Goal: Transaction & Acquisition: Obtain resource

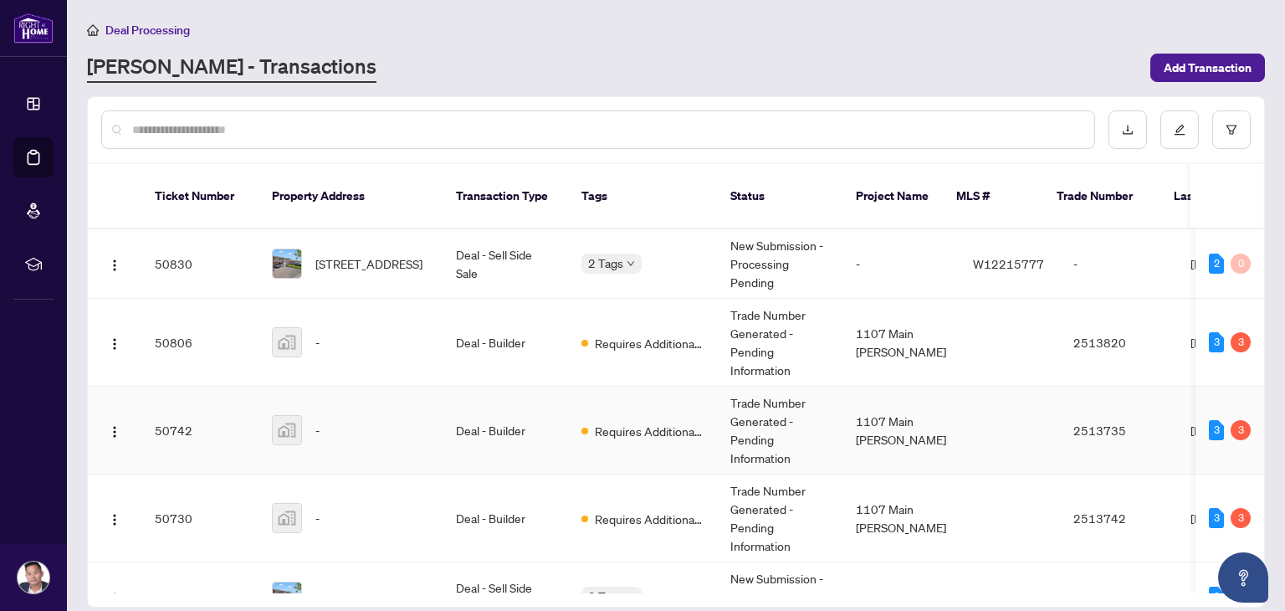
click at [348, 415] on div "-" at bounding box center [350, 430] width 157 height 30
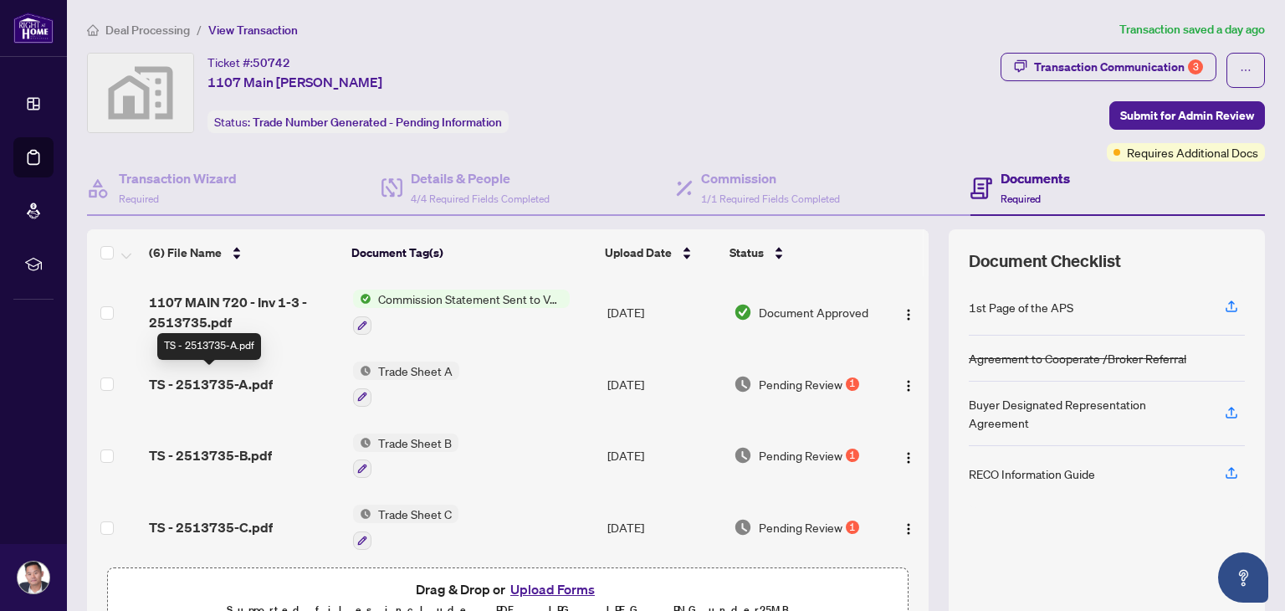
click at [219, 377] on span "TS - 2513735-A.pdf" at bounding box center [211, 384] width 124 height 20
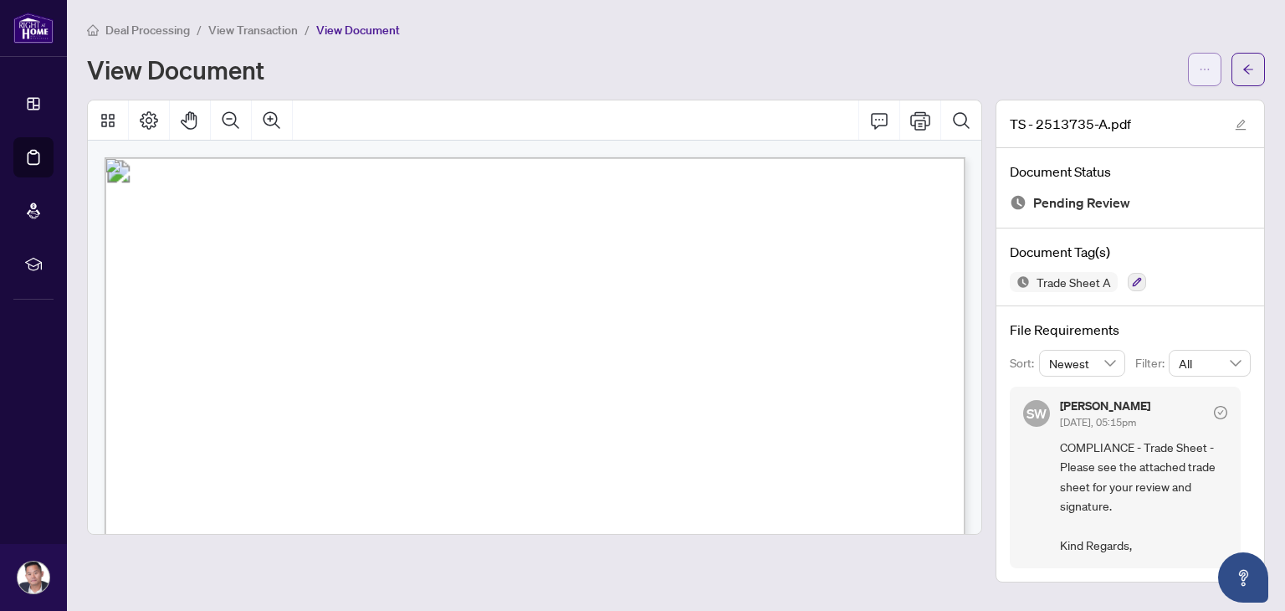
click at [1211, 79] on button "button" at bounding box center [1204, 69] width 33 height 33
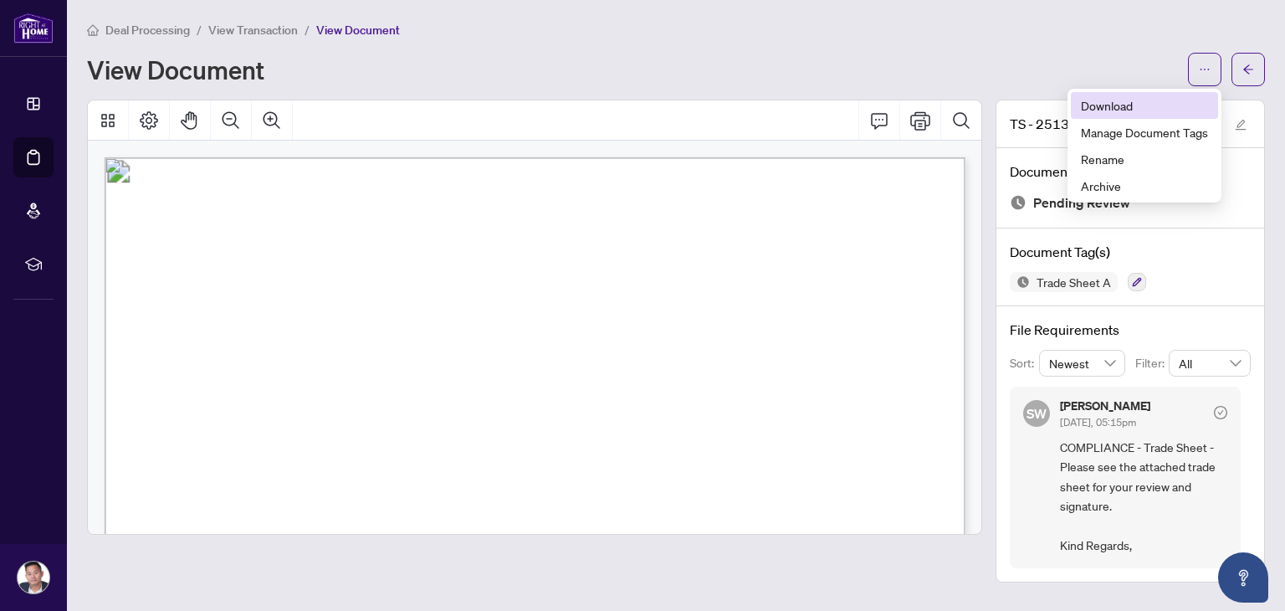
click at [1196, 108] on span "Download" at bounding box center [1144, 105] width 127 height 18
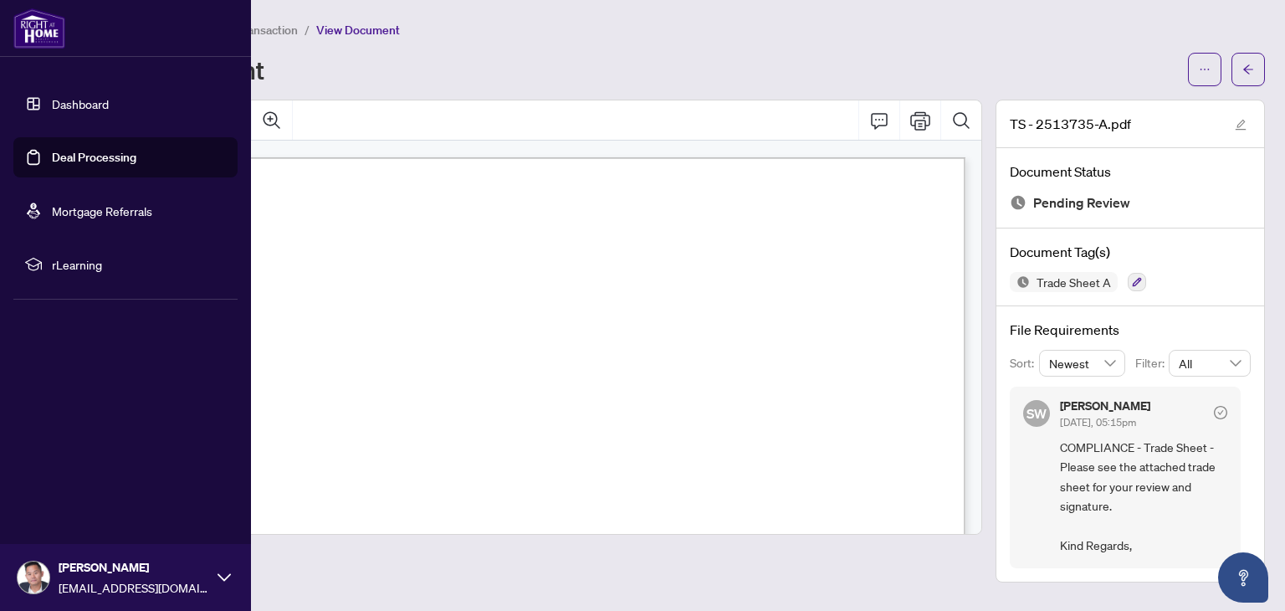
click at [54, 150] on link "Deal Processing" at bounding box center [94, 157] width 84 height 15
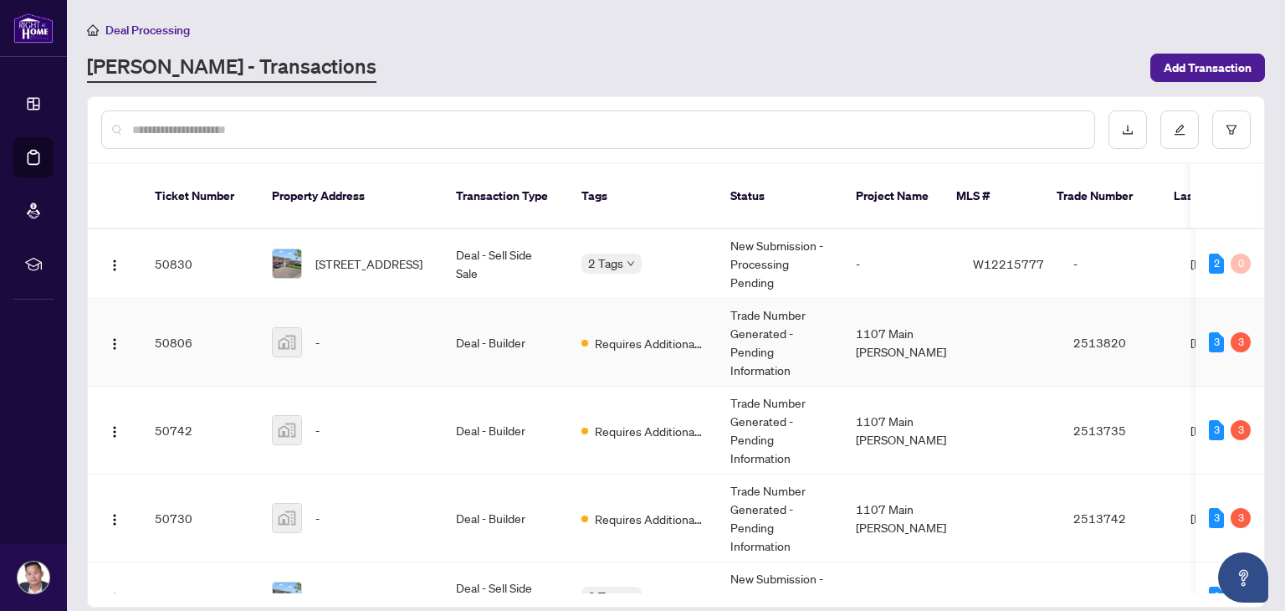
click at [363, 327] on div "-" at bounding box center [350, 342] width 157 height 30
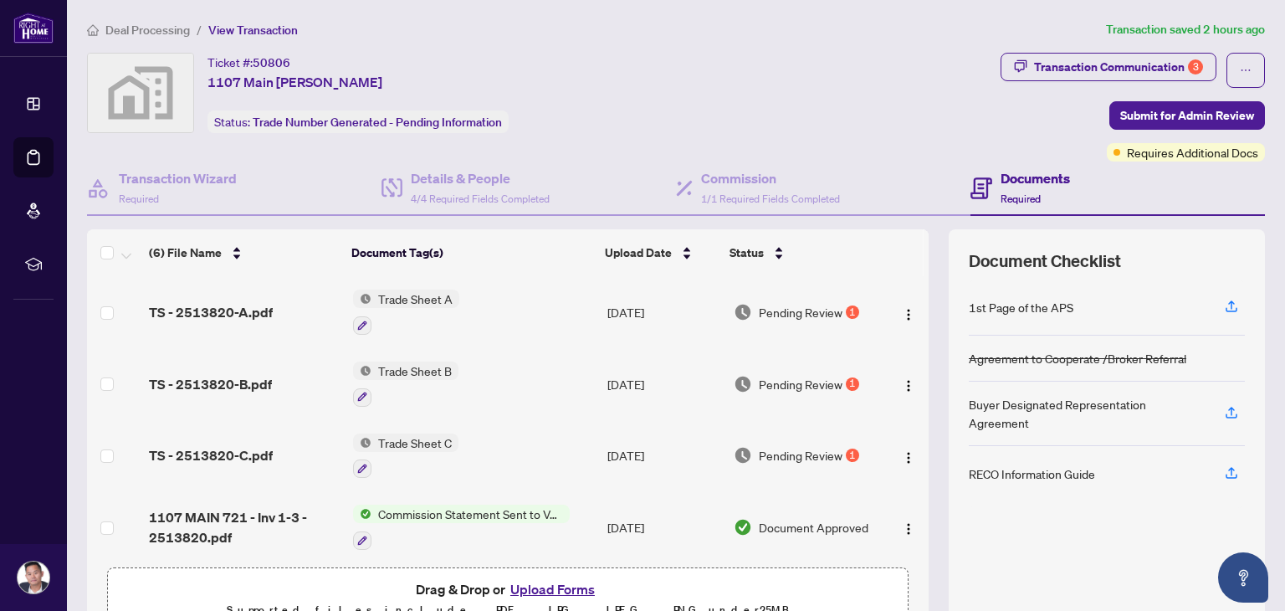
click at [267, 315] on span "TS - 2513820-A.pdf" at bounding box center [211, 312] width 124 height 20
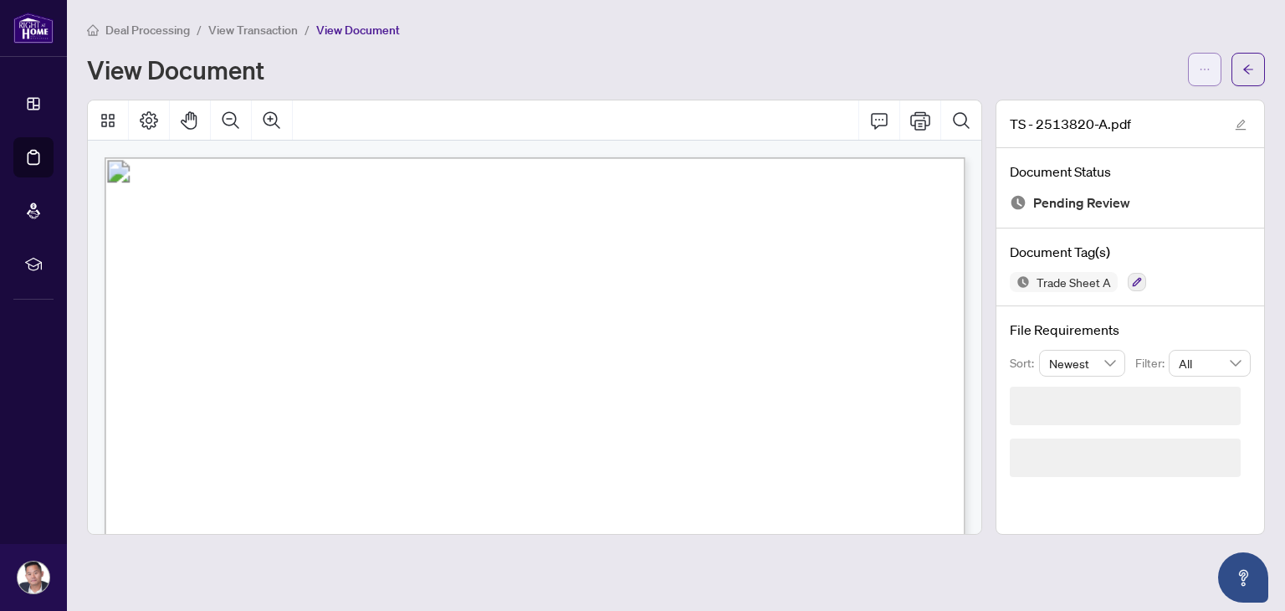
click at [1201, 69] on icon "ellipsis" at bounding box center [1205, 70] width 9 height 2
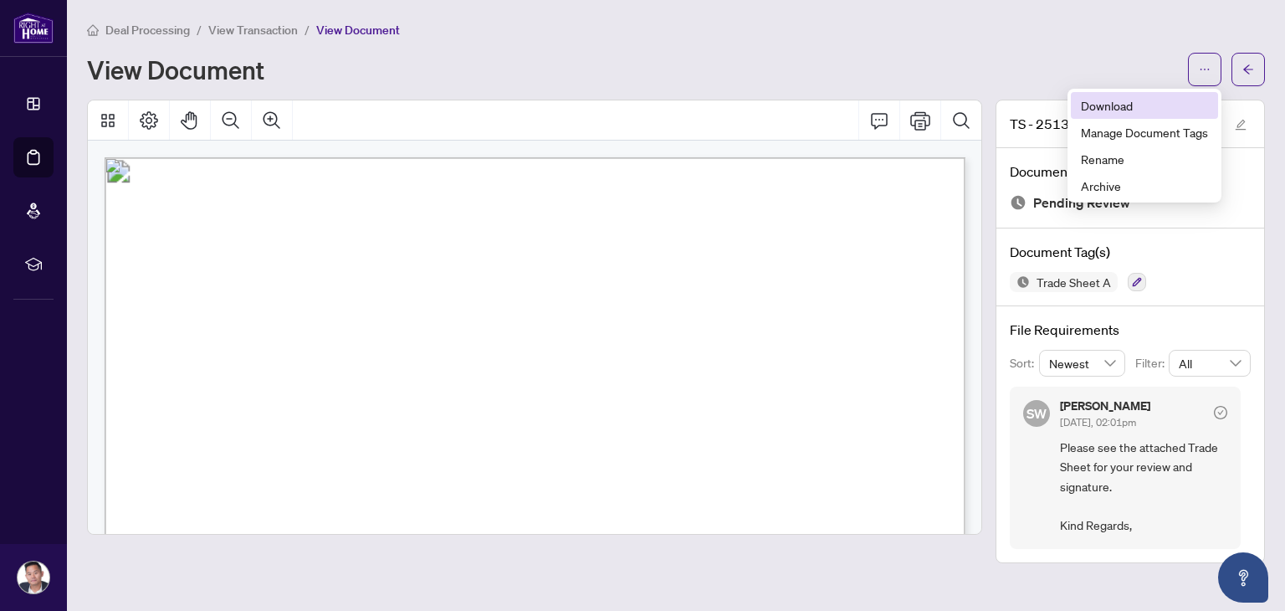
click at [1172, 103] on span "Download" at bounding box center [1144, 105] width 127 height 18
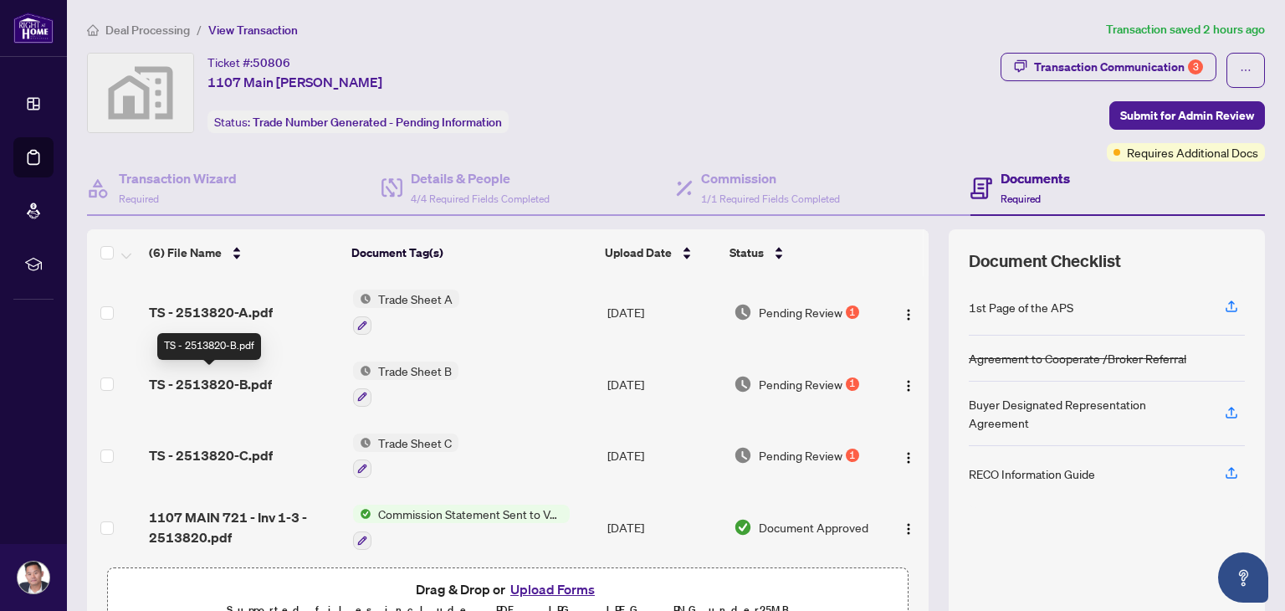
click at [262, 385] on span "TS - 2513820-B.pdf" at bounding box center [210, 384] width 123 height 20
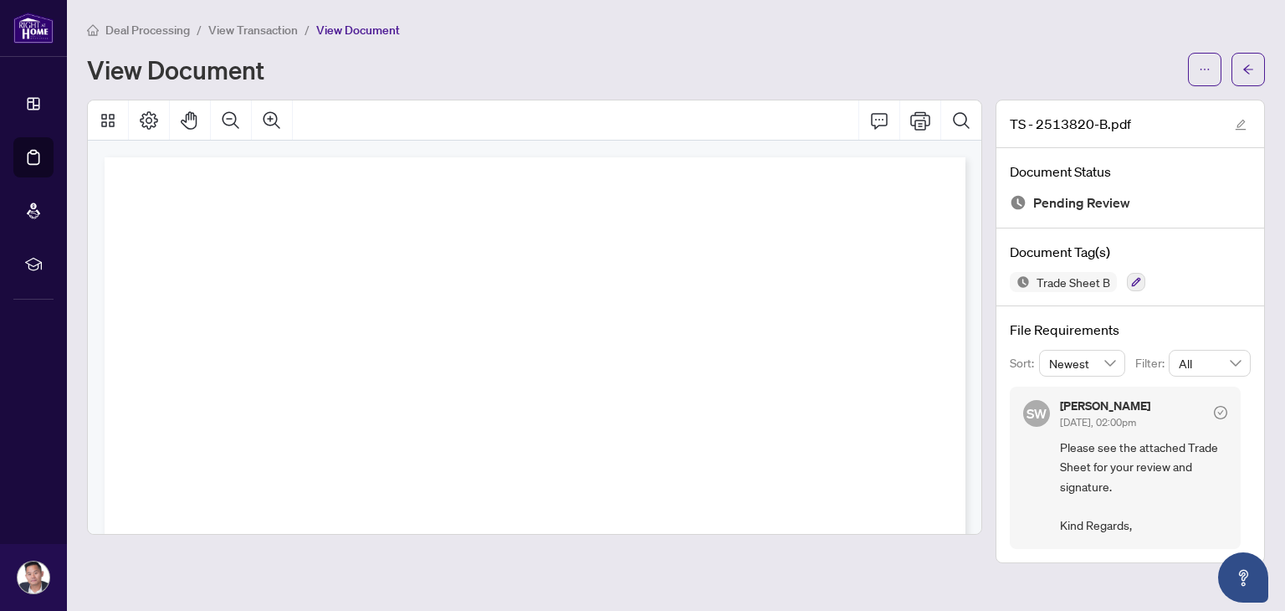
click at [1185, 70] on div "View Document" at bounding box center [676, 69] width 1178 height 33
click at [1190, 69] on button "button" at bounding box center [1204, 69] width 33 height 33
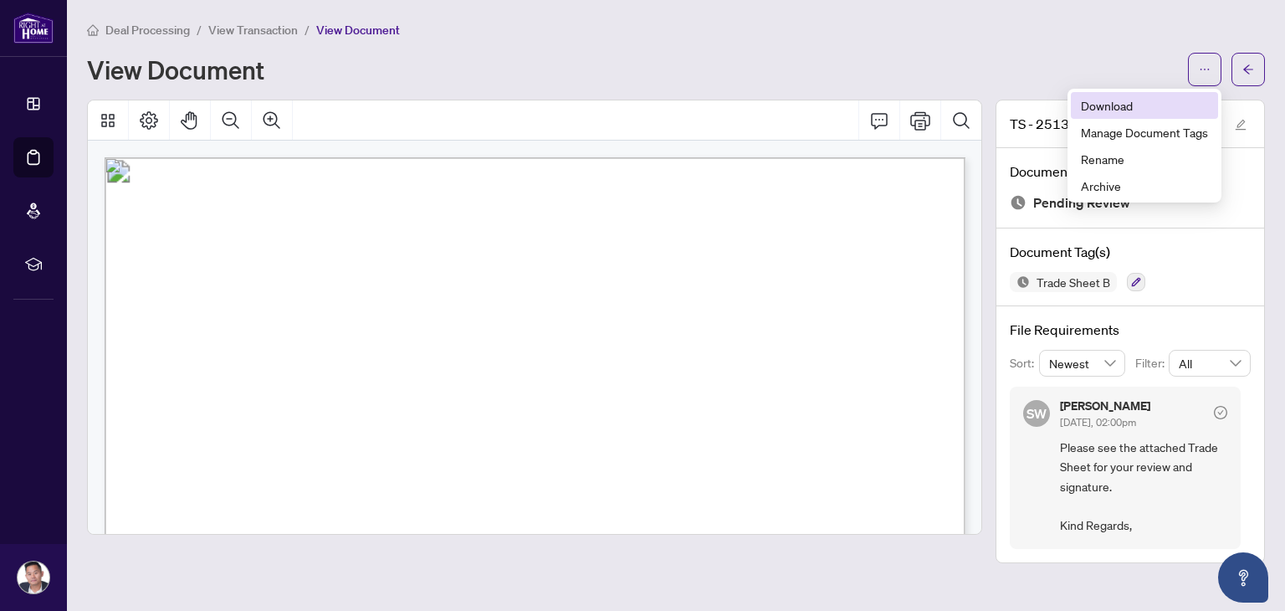
click at [1157, 105] on span "Download" at bounding box center [1144, 105] width 127 height 18
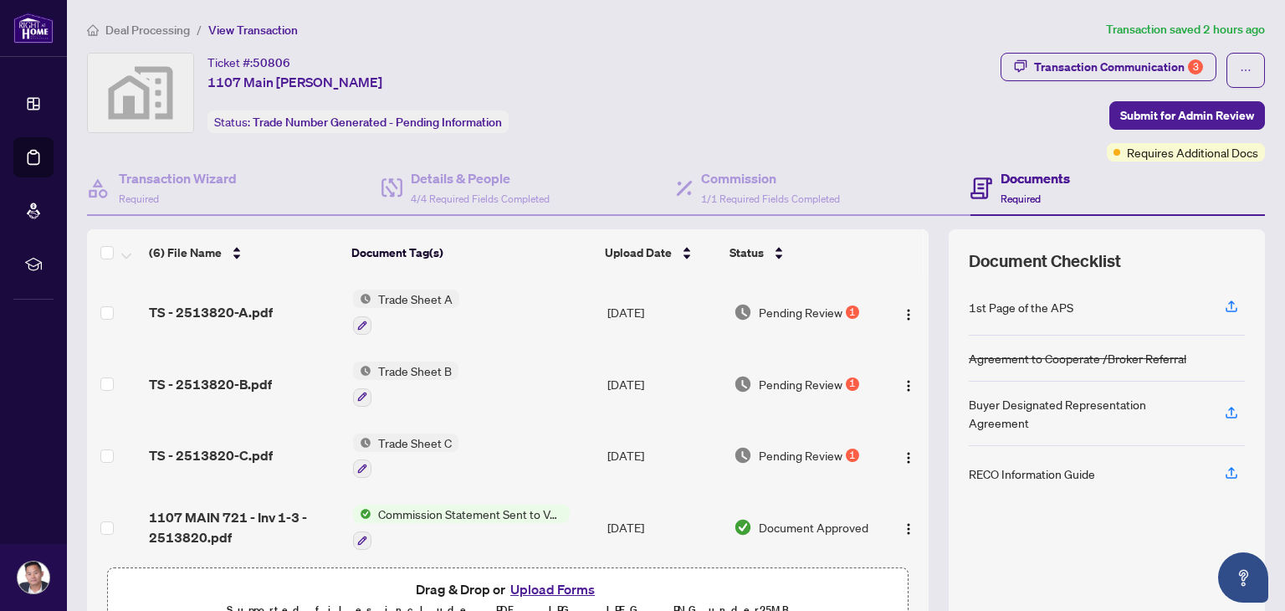
click at [259, 448] on span "TS - 2513820-C.pdf" at bounding box center [211, 455] width 124 height 20
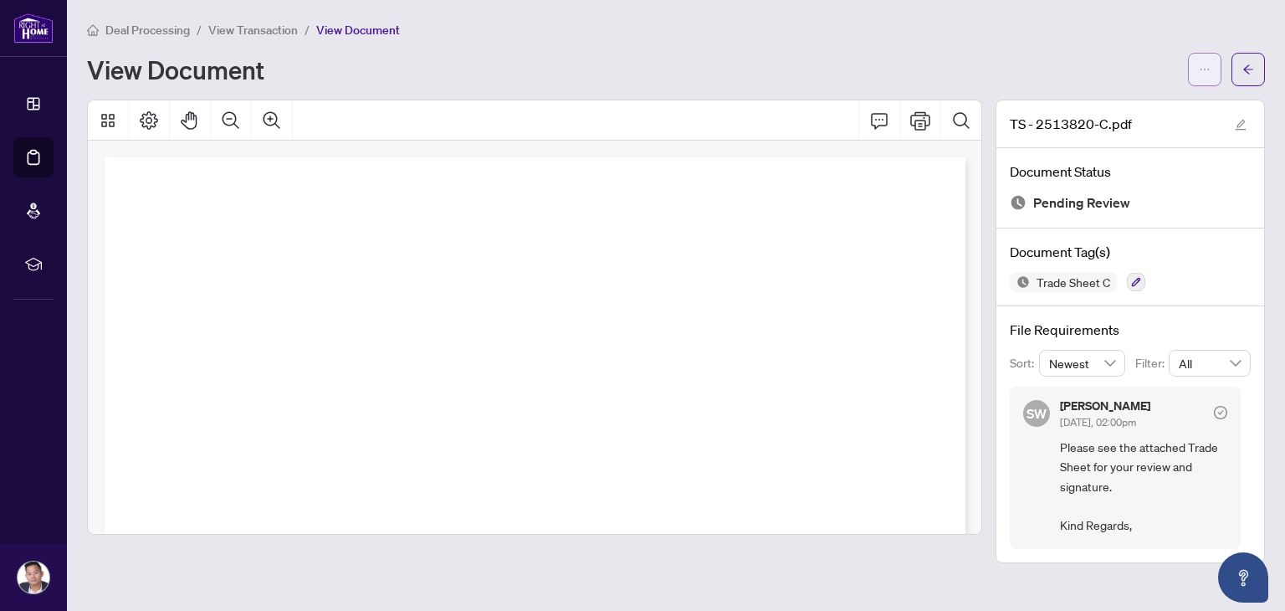
click at [1206, 59] on span "button" at bounding box center [1205, 69] width 12 height 27
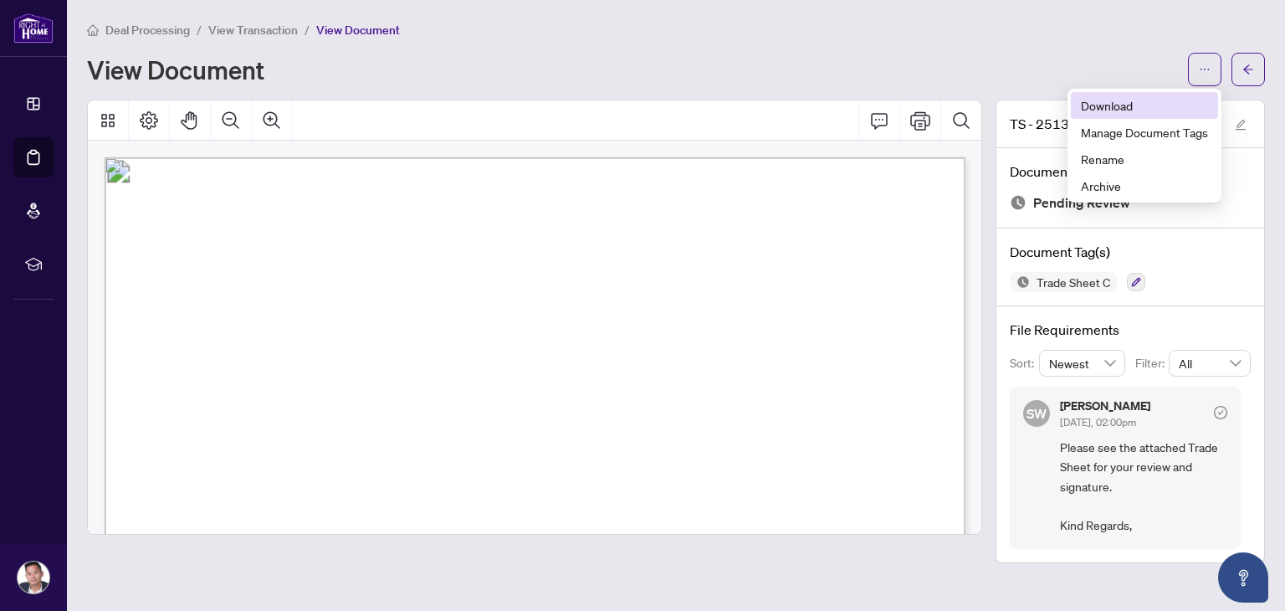
click at [1143, 106] on span "Download" at bounding box center [1144, 105] width 127 height 18
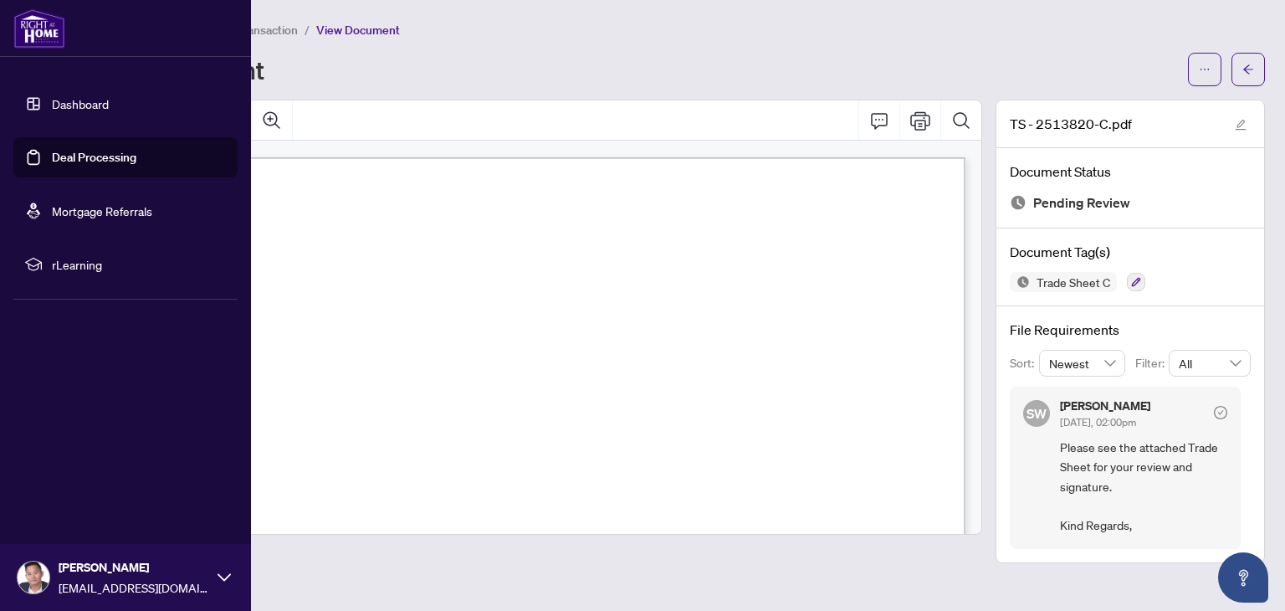
click at [53, 154] on link "Deal Processing" at bounding box center [94, 157] width 84 height 15
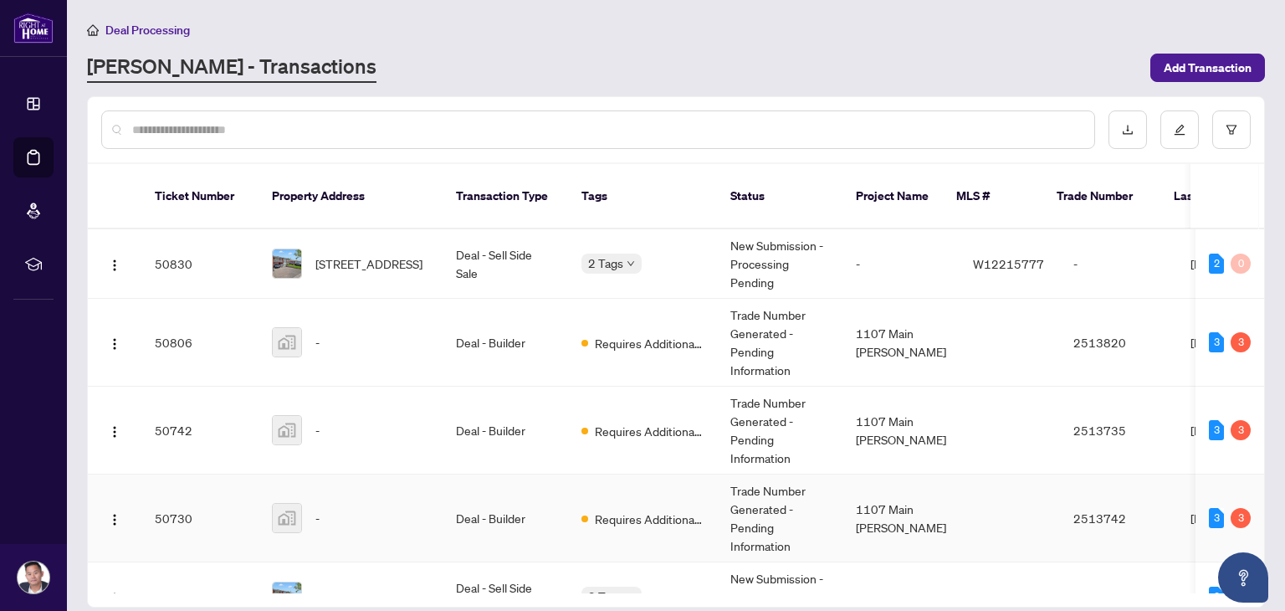
click at [341, 503] on div "-" at bounding box center [350, 518] width 157 height 30
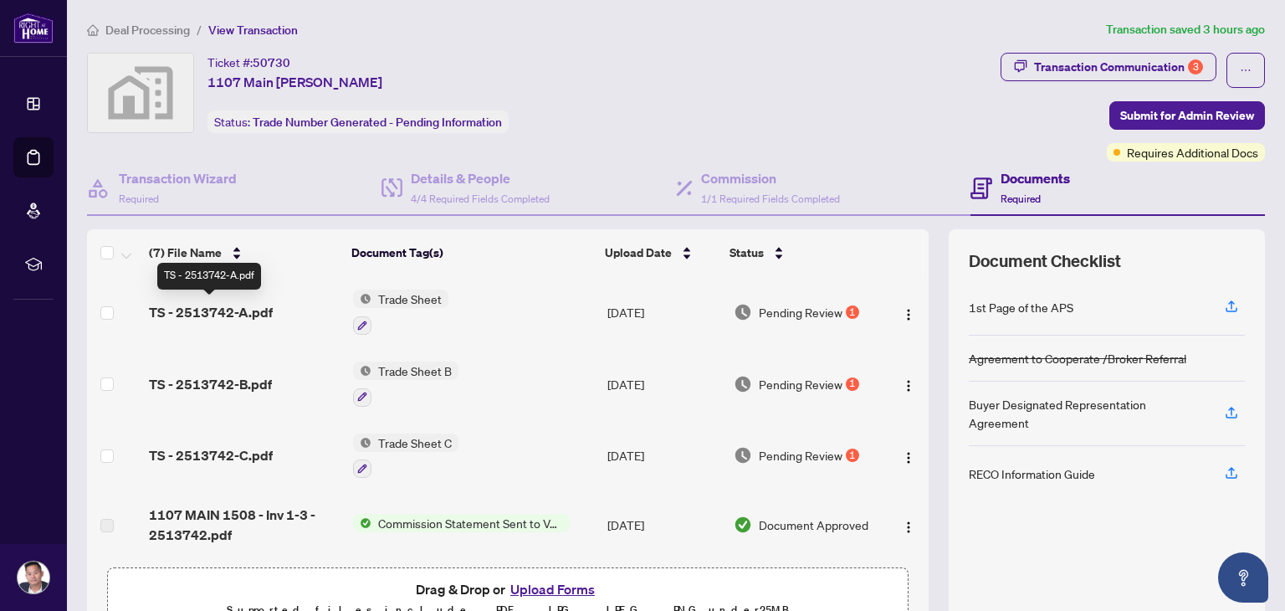
click at [262, 310] on span "TS - 2513742-A.pdf" at bounding box center [211, 312] width 124 height 20
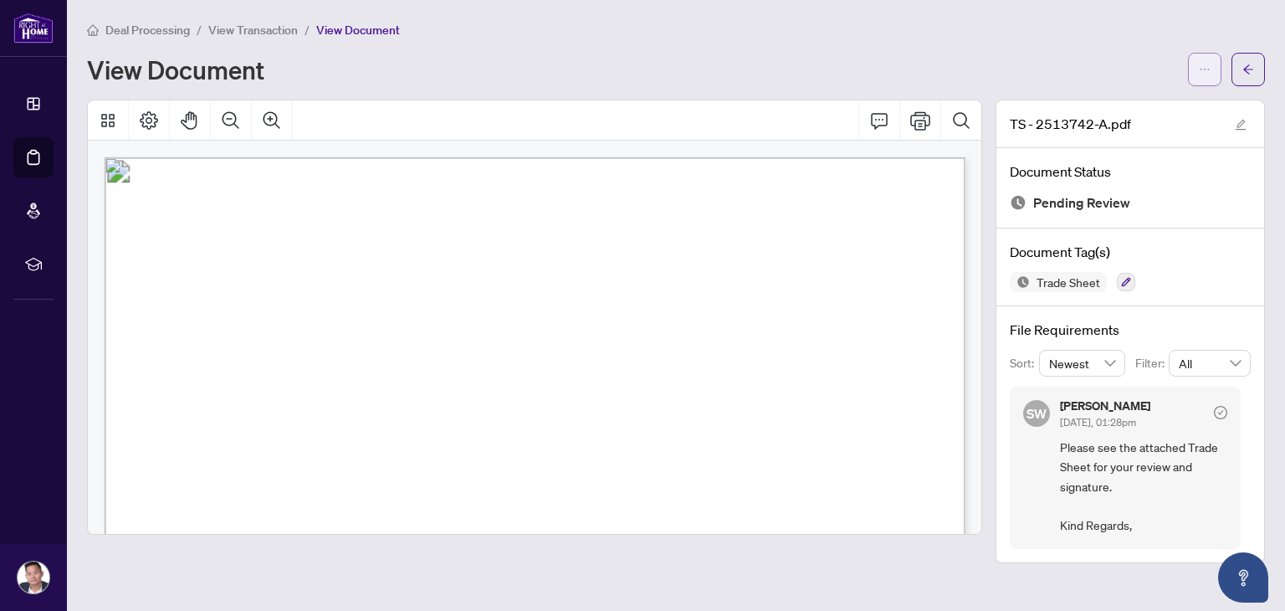
click at [1205, 73] on icon "ellipsis" at bounding box center [1205, 70] width 12 height 12
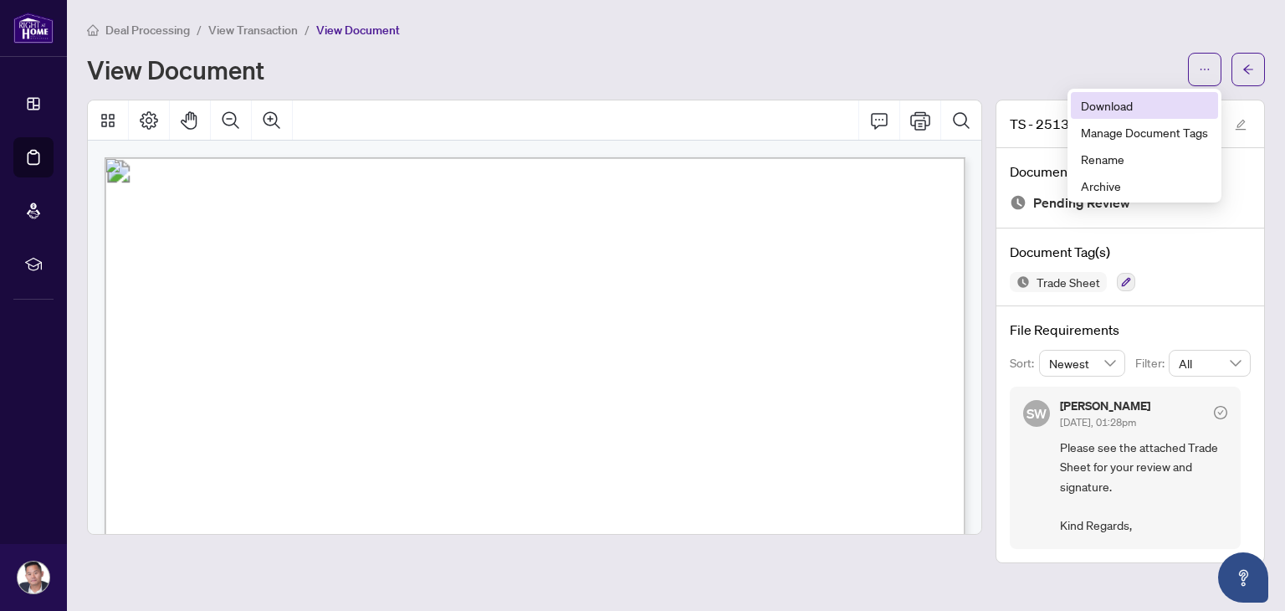
click at [1150, 115] on li "Download" at bounding box center [1144, 105] width 147 height 27
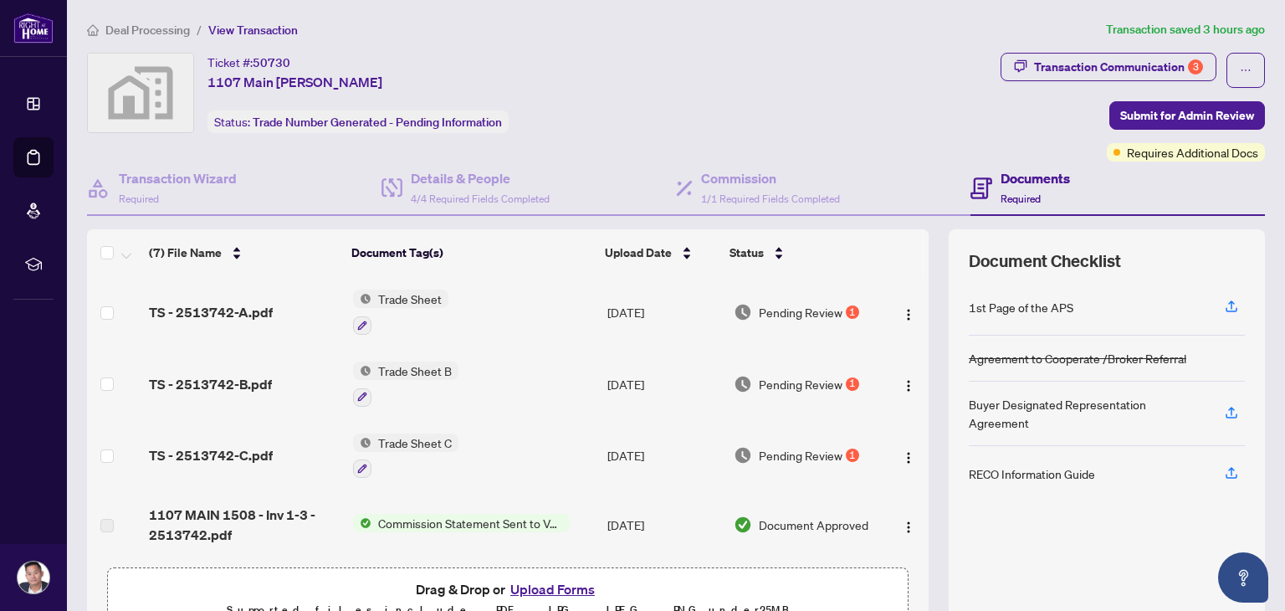
click at [428, 374] on span "Trade Sheet B" at bounding box center [414, 370] width 87 height 18
click at [434, 371] on span "Trade Sheet B" at bounding box center [414, 370] width 87 height 18
click at [305, 376] on div "TS - 2513742-B.pdf" at bounding box center [244, 384] width 190 height 20
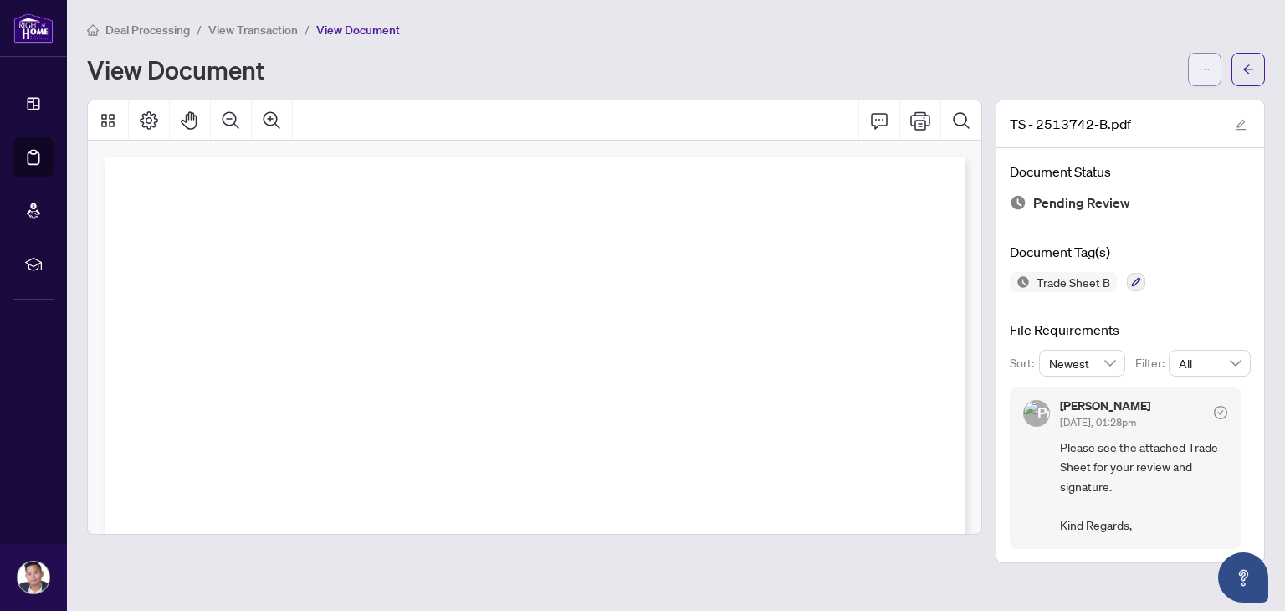
click at [1206, 74] on span "button" at bounding box center [1205, 69] width 12 height 27
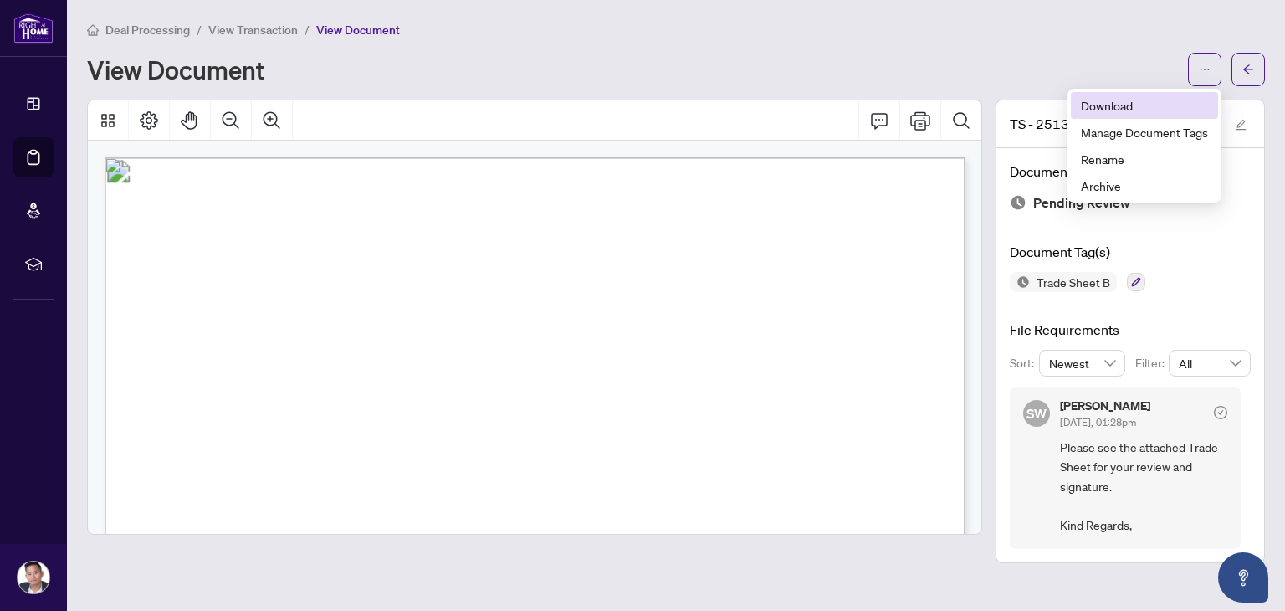
click at [1175, 105] on span "Download" at bounding box center [1144, 105] width 127 height 18
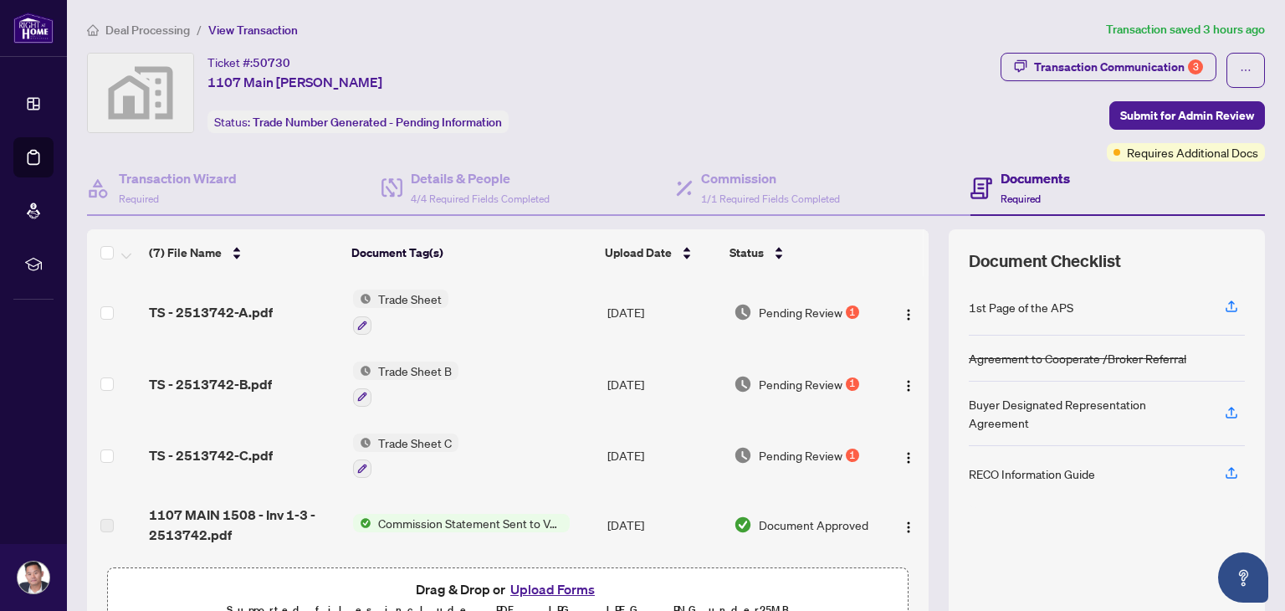
click at [234, 453] on span "TS - 2513742-C.pdf" at bounding box center [211, 455] width 124 height 20
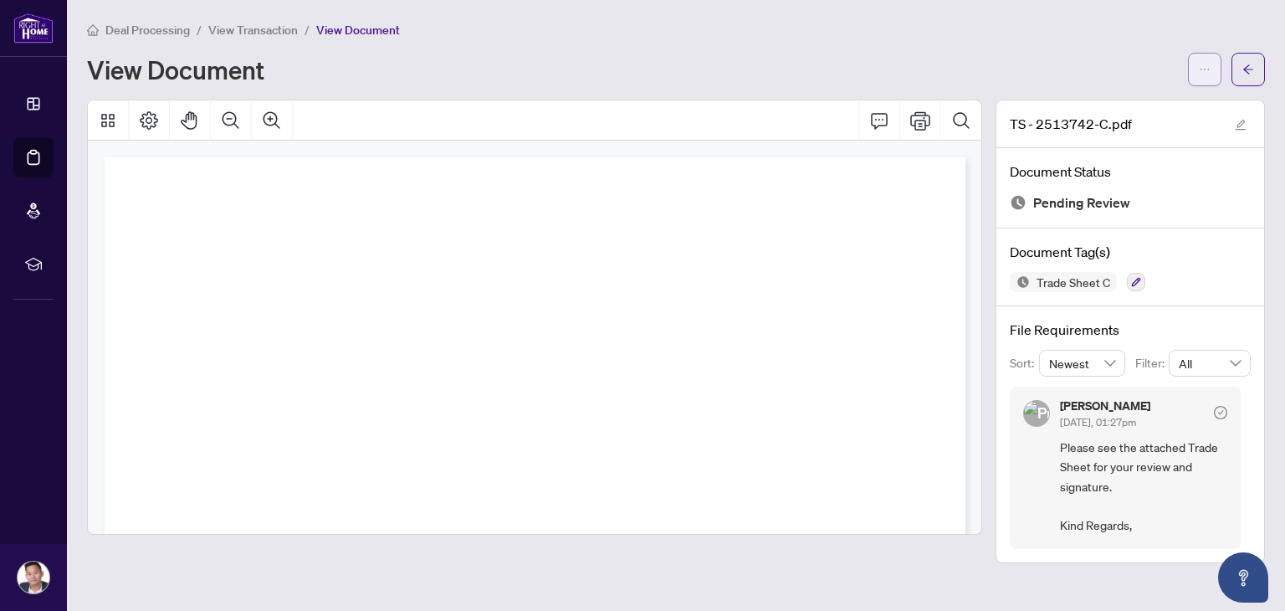
click at [1199, 79] on span "button" at bounding box center [1205, 69] width 12 height 27
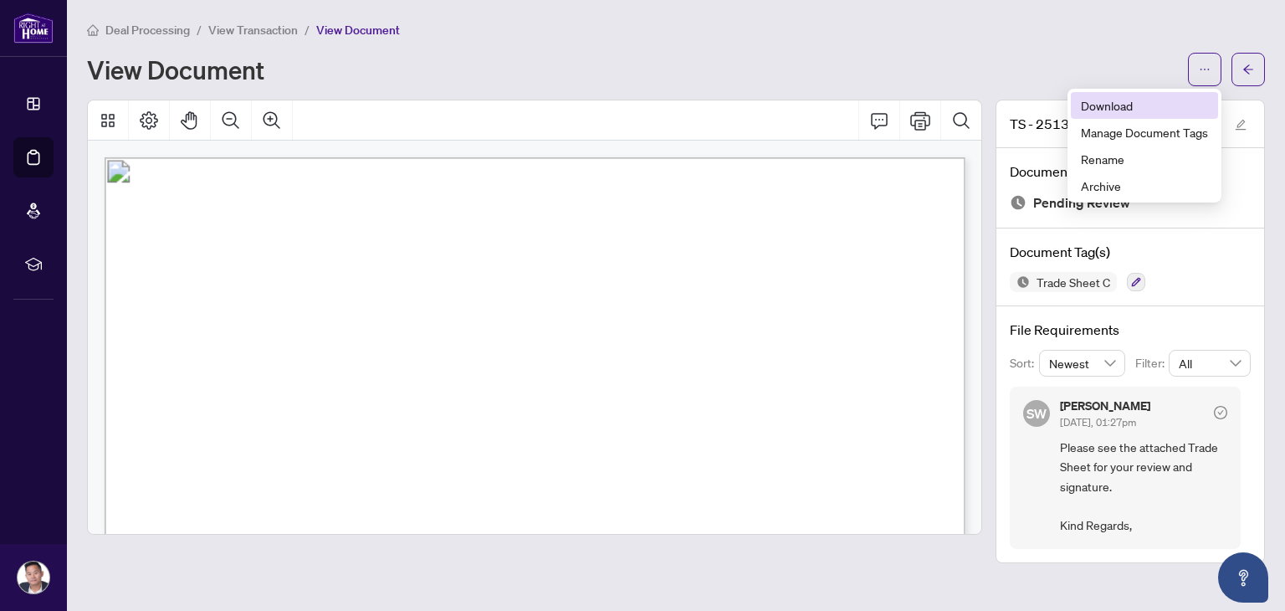
click at [1114, 103] on span "Download" at bounding box center [1144, 105] width 127 height 18
